Goal: Book appointment/travel/reservation

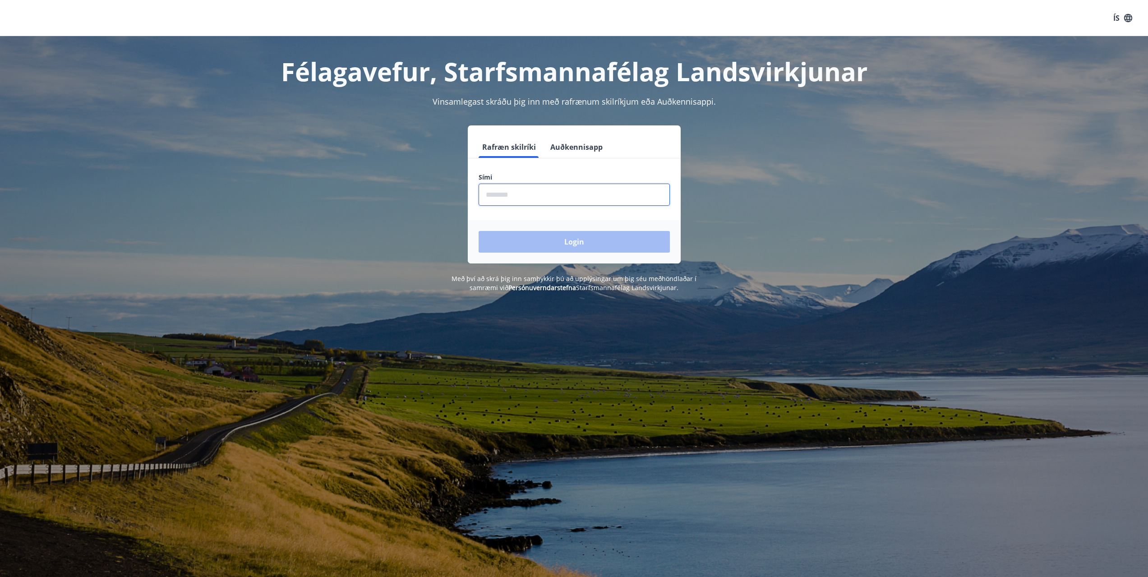
click at [510, 195] on input "phone" at bounding box center [574, 195] width 191 height 22
type input "********"
click at [555, 238] on button "Login" at bounding box center [574, 242] width 191 height 22
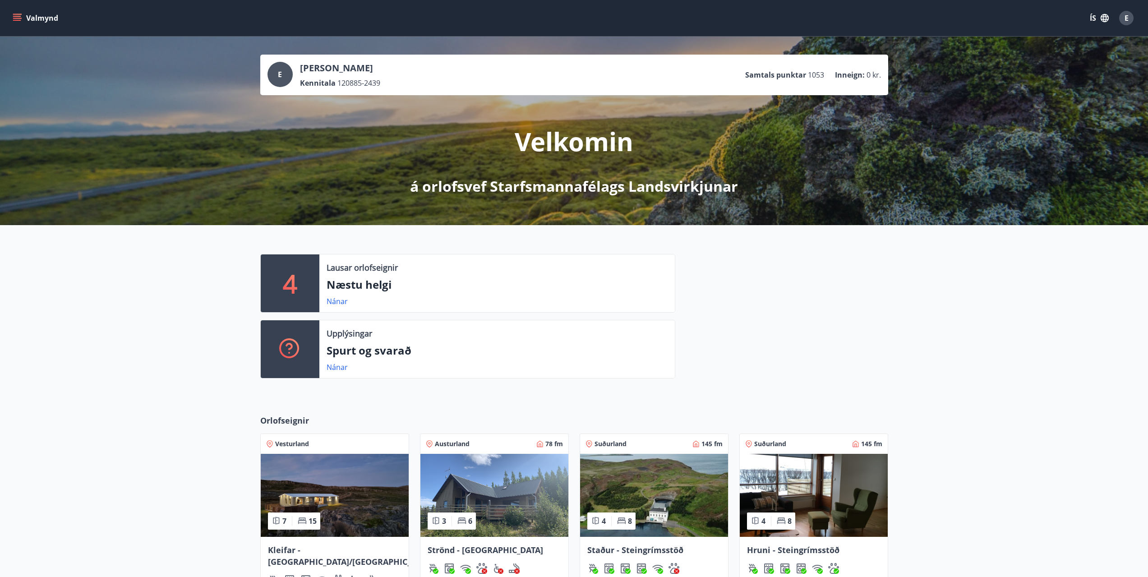
click at [371, 283] on p "Næstu helgi" at bounding box center [497, 284] width 341 height 15
click at [332, 302] on link "Nánar" at bounding box center [337, 301] width 21 height 10
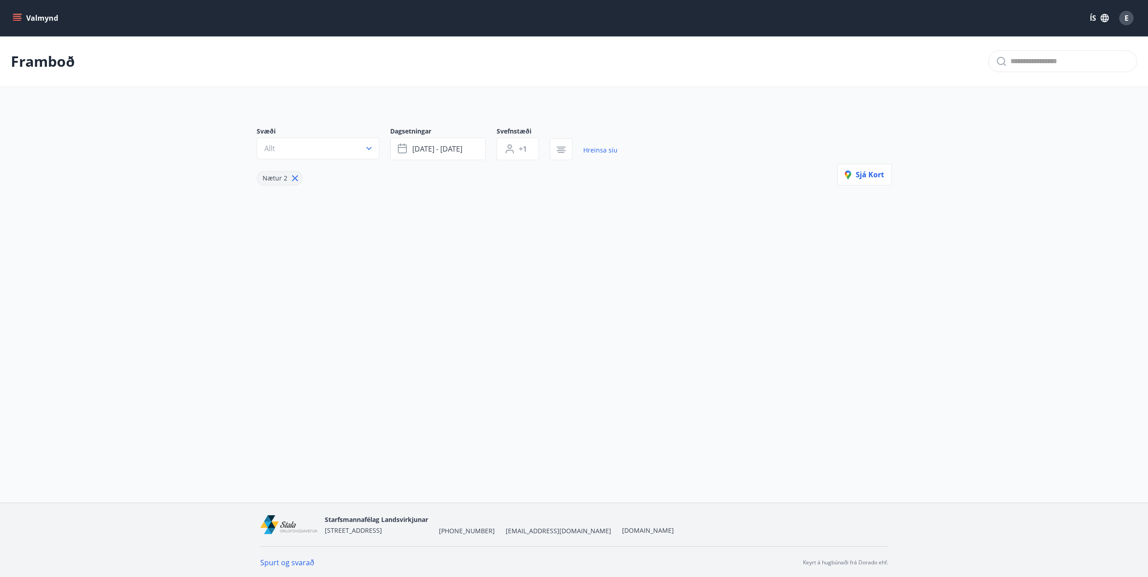
type input "*"
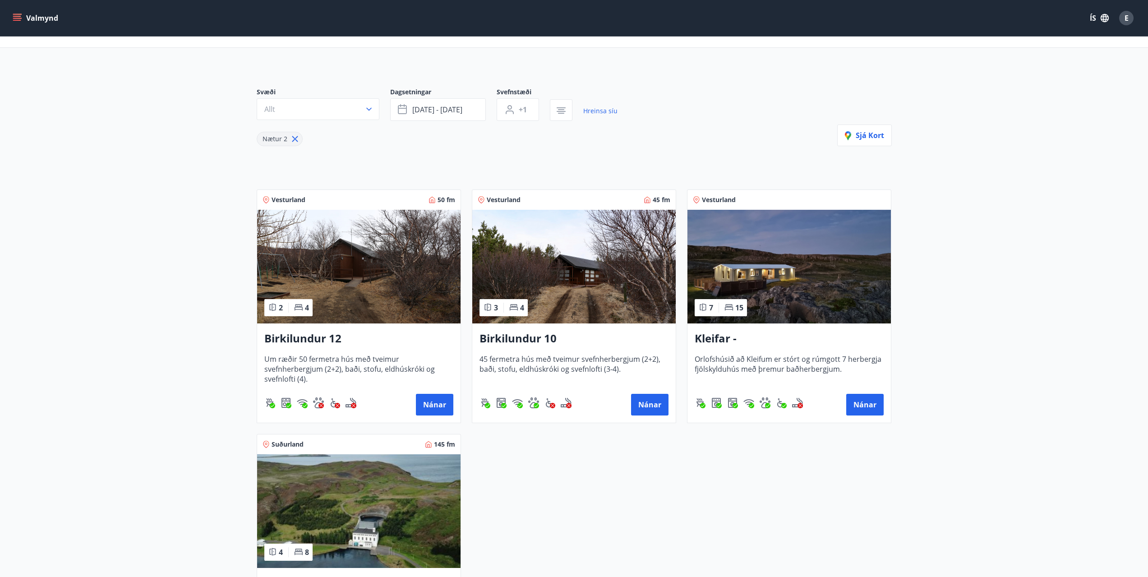
scroll to position [90, 0]
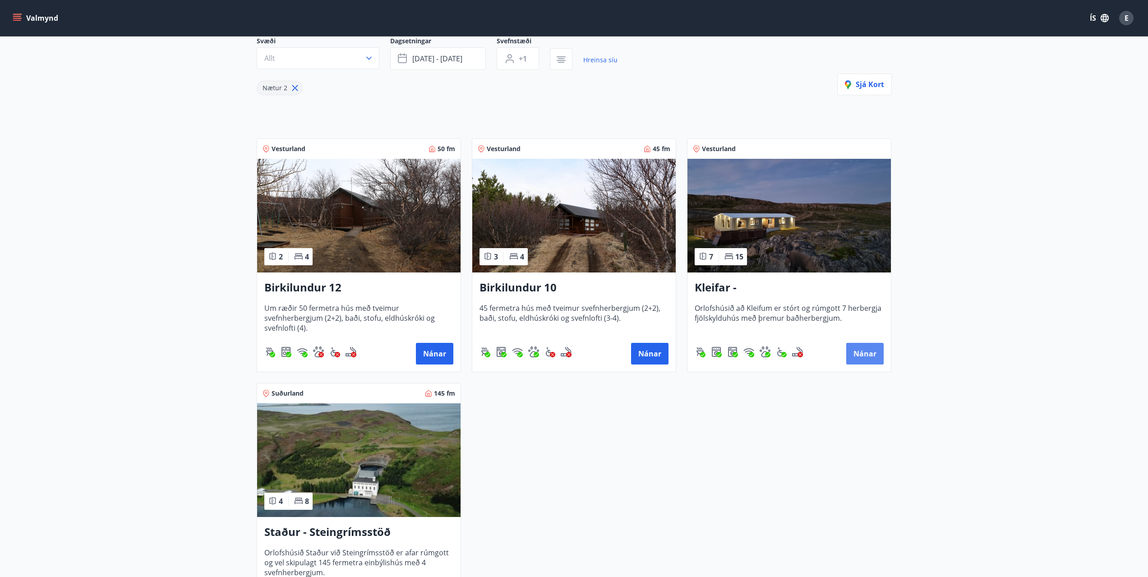
click at [860, 349] on button "Nánar" at bounding box center [864, 354] width 37 height 22
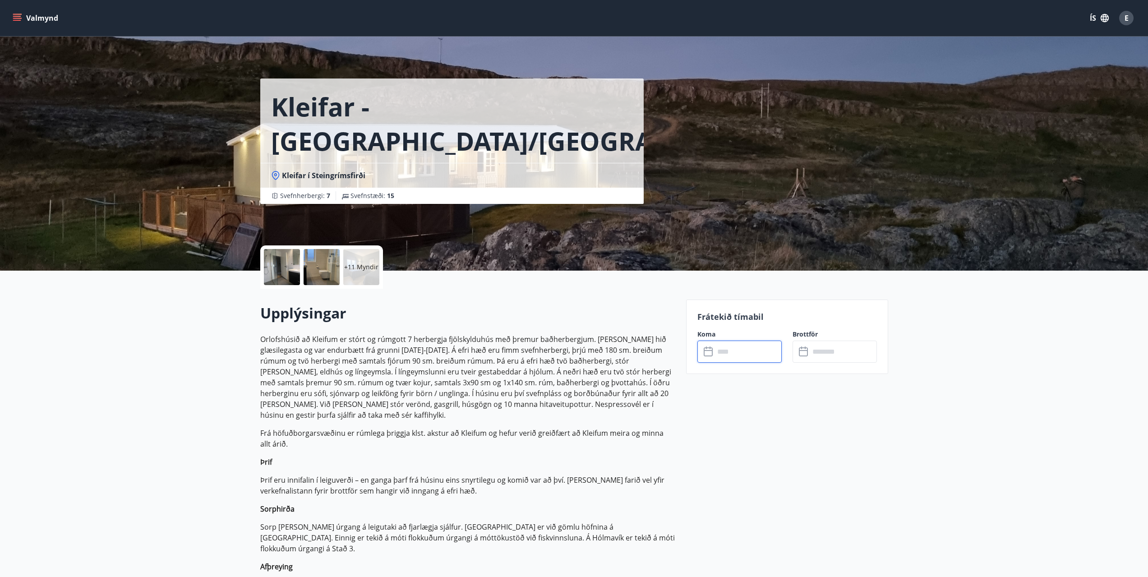
click at [737, 349] on input "text" at bounding box center [748, 352] width 67 height 22
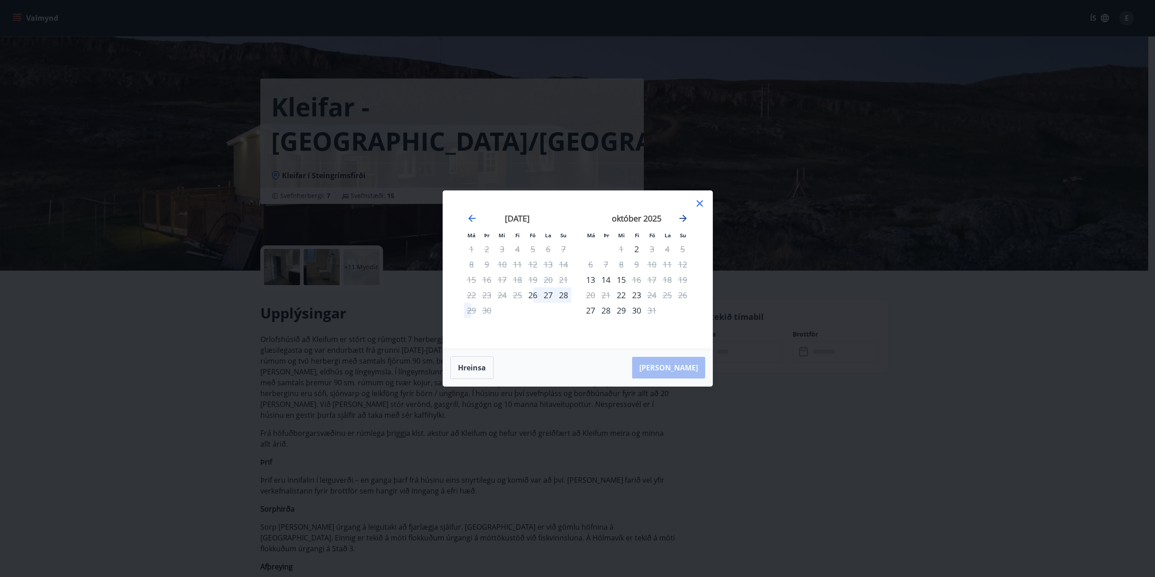
click at [685, 216] on icon "Move forward to switch to the next month." at bounding box center [683, 218] width 11 height 11
click at [697, 204] on icon at bounding box center [699, 203] width 11 height 11
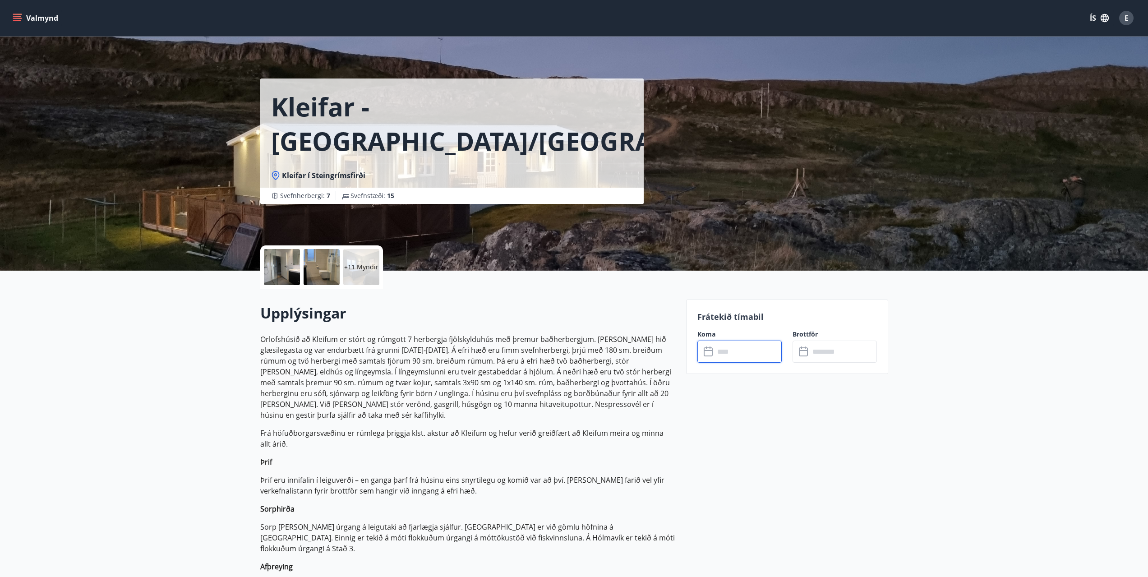
click at [17, 15] on icon "menu" at bounding box center [17, 18] width 9 height 9
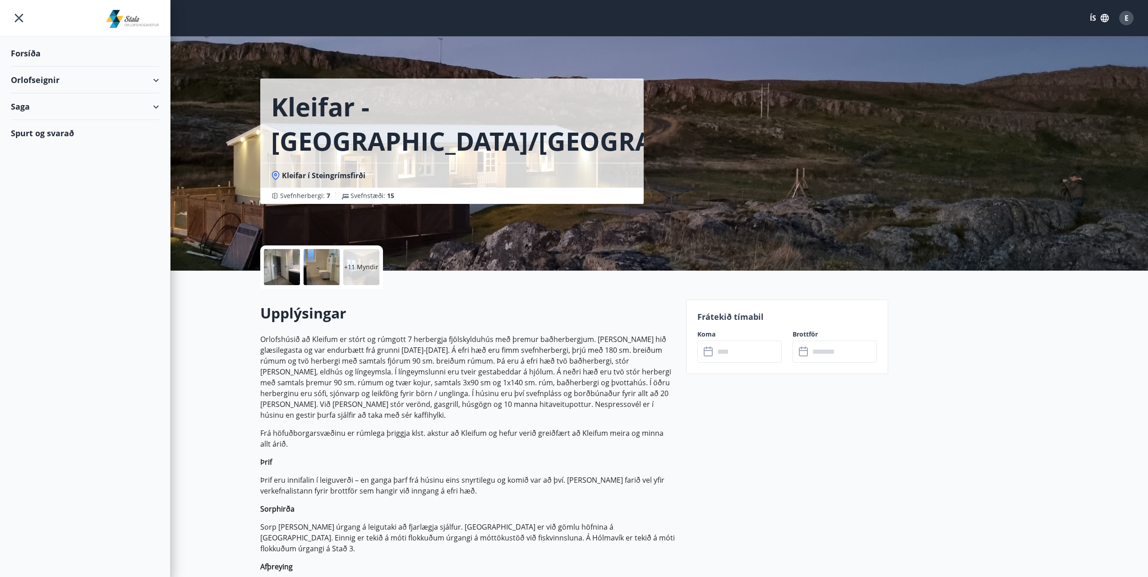
click at [59, 80] on div "Orlofseignir" at bounding box center [85, 80] width 148 height 27
click at [53, 121] on div "Bókunardagatal" at bounding box center [85, 121] width 134 height 19
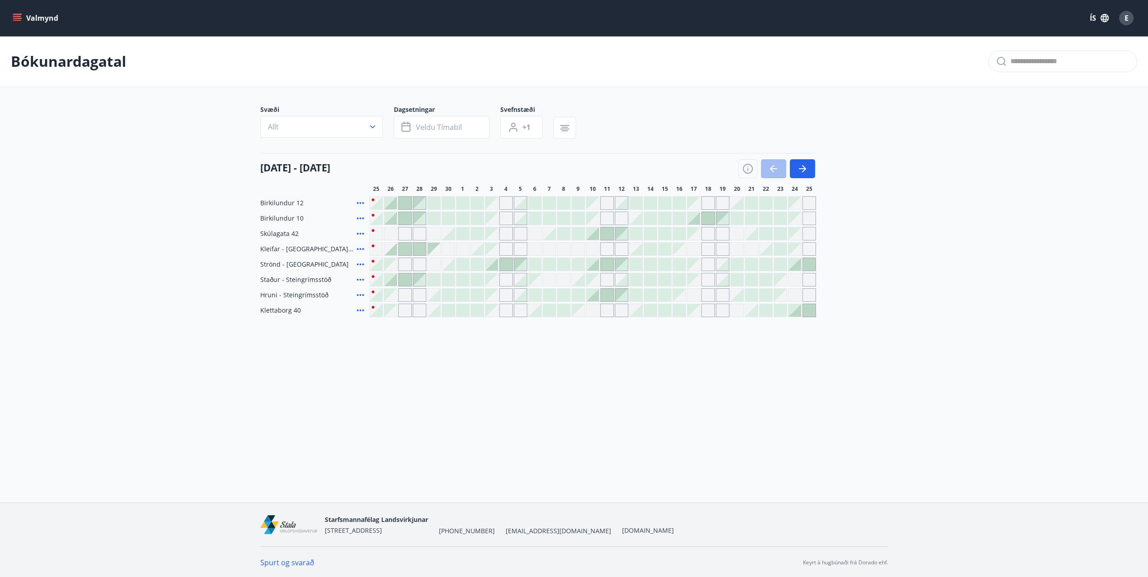
click at [595, 268] on div at bounding box center [593, 264] width 13 height 13
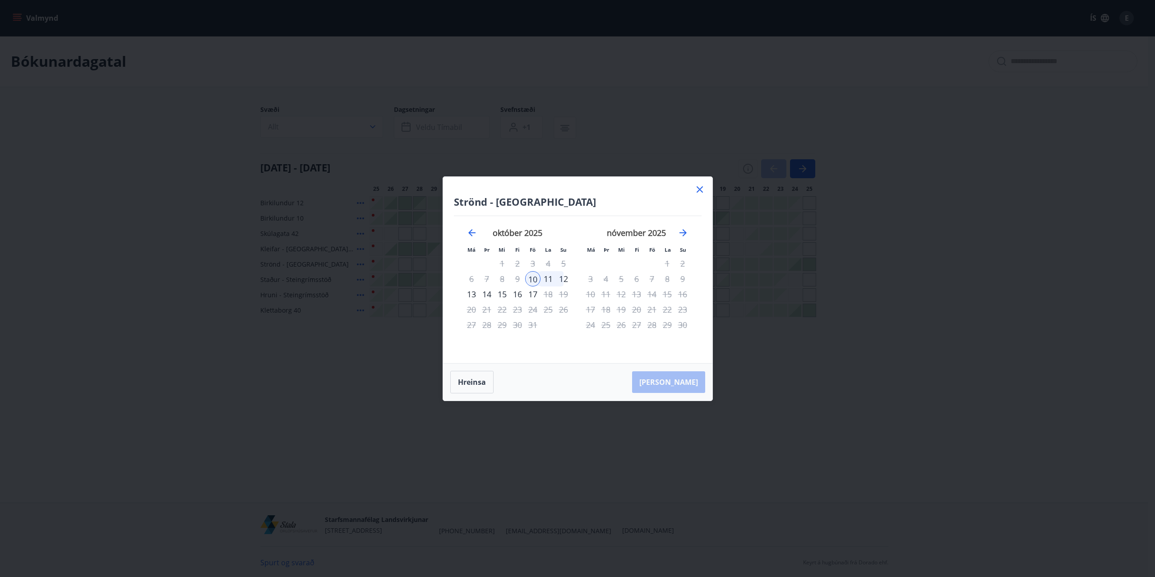
click at [703, 188] on icon at bounding box center [699, 189] width 11 height 11
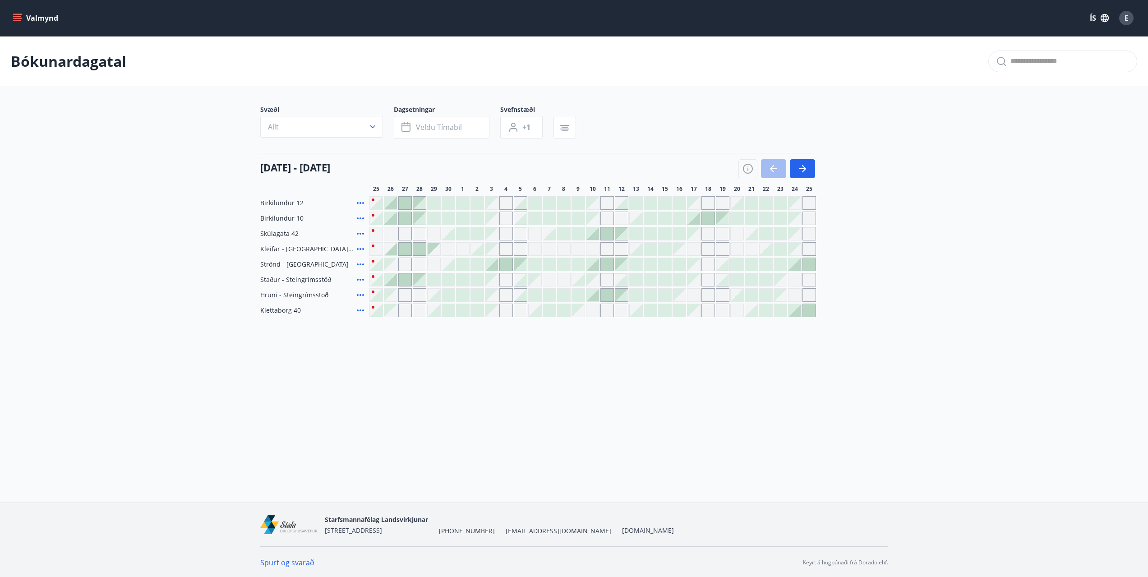
click at [695, 220] on div at bounding box center [694, 218] width 13 height 13
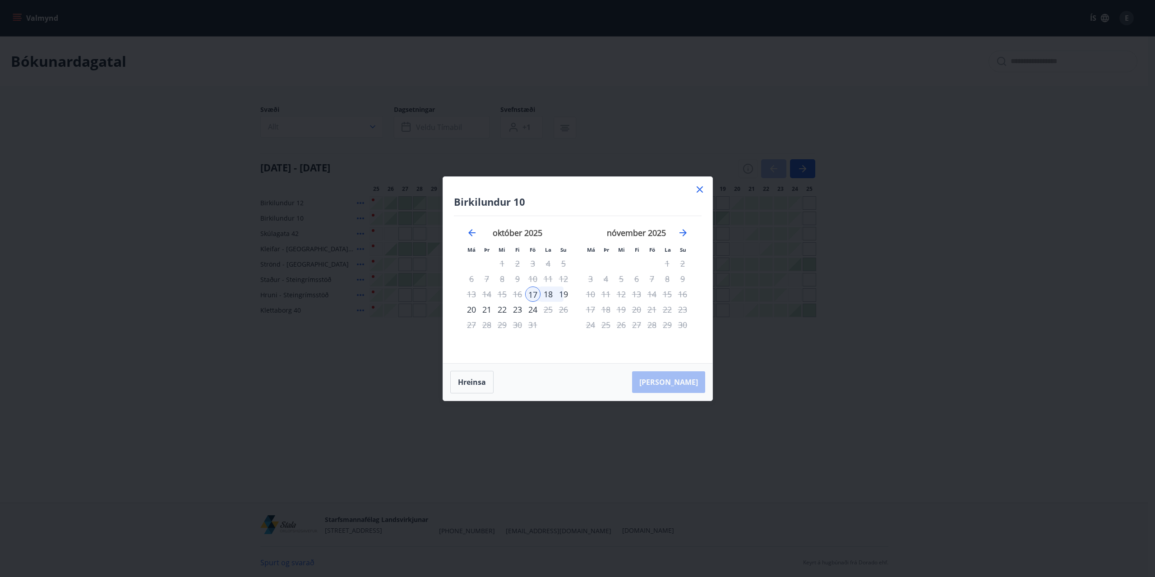
click at [563, 296] on div "19" at bounding box center [563, 294] width 15 height 15
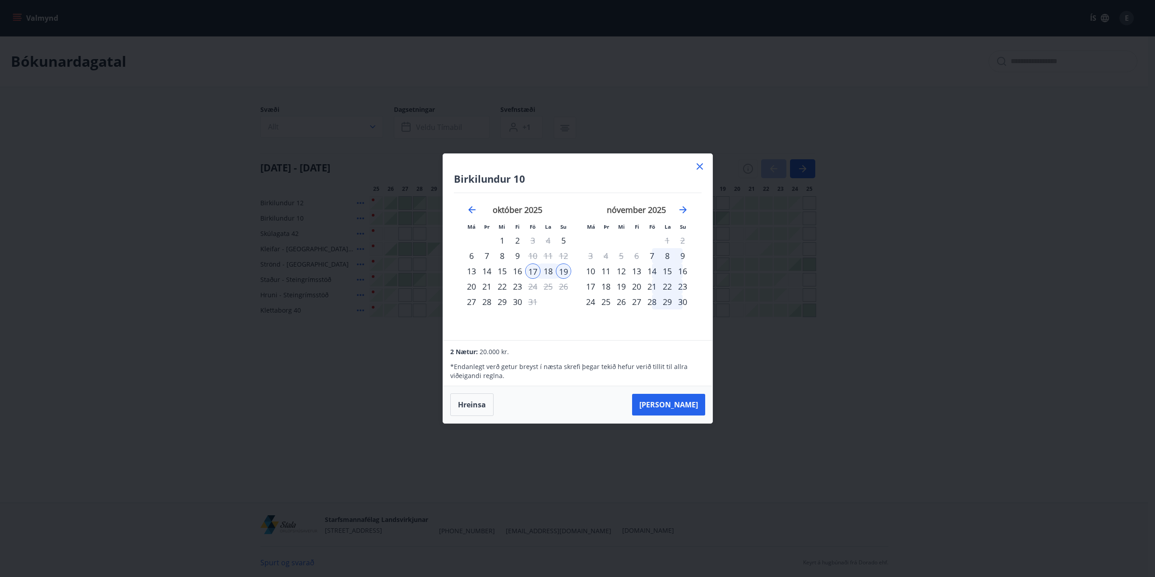
click at [696, 167] on icon at bounding box center [699, 166] width 11 height 11
